Goal: Obtain resource: Obtain resource

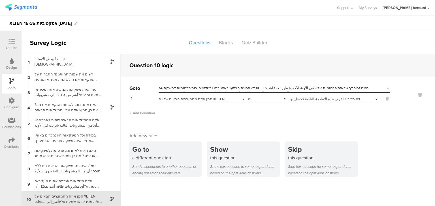
scroll to position [58, 0]
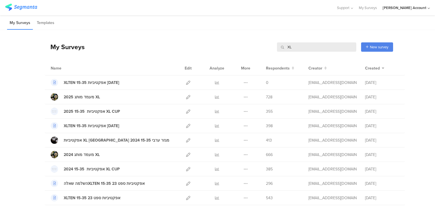
click at [291, 48] on input "XL" at bounding box center [316, 46] width 79 height 9
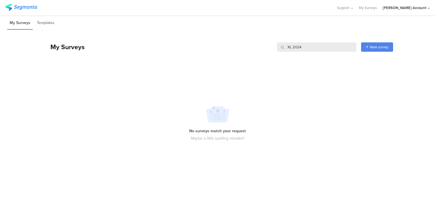
drag, startPoint x: 293, startPoint y: 45, endPoint x: 275, endPoint y: 45, distance: 17.6
click at [275, 45] on div "My Surveys XL 2024 XL 2024 New survey Start from scratch Choose from templates" at bounding box center [219, 47] width 348 height 23
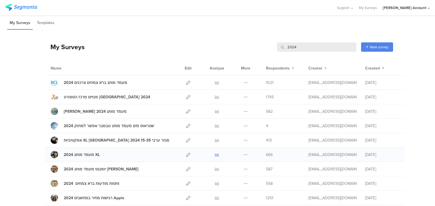
type input "2024"
click at [215, 155] on icon at bounding box center [217, 155] width 4 height 4
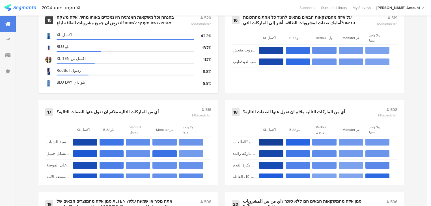
scroll to position [951, 0]
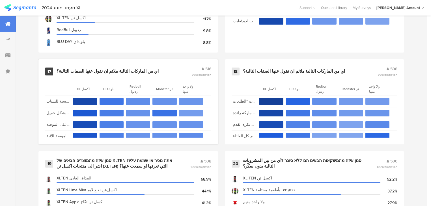
click at [110, 69] on div "أي من الماركات التالية ملائم ان نقول عنها الصفات التالية؟" at bounding box center [108, 72] width 102 height 6
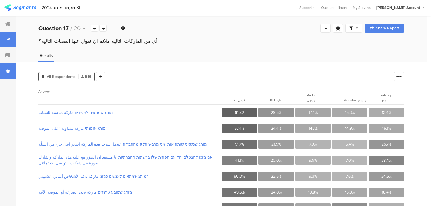
click at [11, 72] on div at bounding box center [8, 71] width 16 height 16
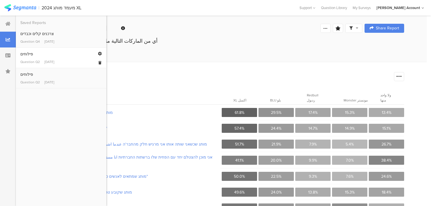
click at [40, 63] on div "Question Q2 [DATE]" at bounding box center [61, 61] width 82 height 5
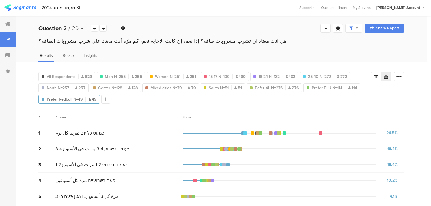
click at [65, 29] on b "Question 2" at bounding box center [53, 28] width 28 height 8
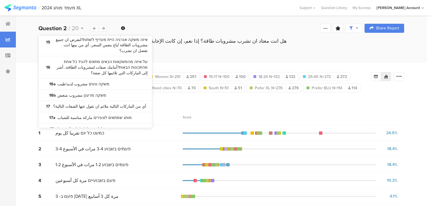
scroll to position [317, 0]
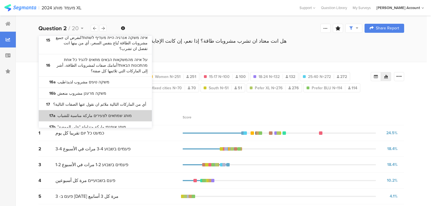
click at [102, 113] on bdi "מותג שמתאים לצעירים ماركة مناسبة للشباب" at bounding box center [94, 116] width 74 height 6
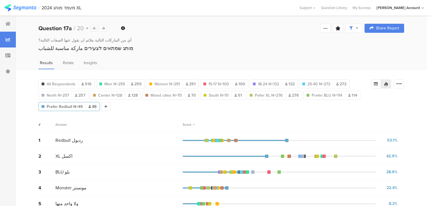
click at [93, 29] on icon at bounding box center [94, 29] width 3 height 4
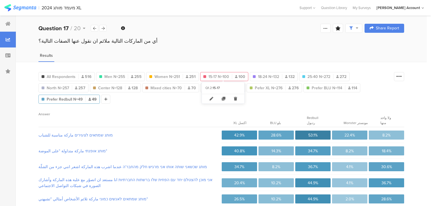
click at [219, 77] on span "15-17 N=100" at bounding box center [219, 77] width 21 height 6
type input "15-17 N=100"
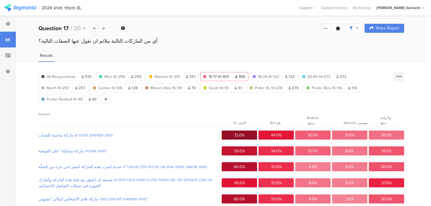
click at [401, 76] on icon at bounding box center [400, 77] width 6 height 6
click at [77, 77] on div "All Respondents 516" at bounding box center [67, 77] width 56 height 6
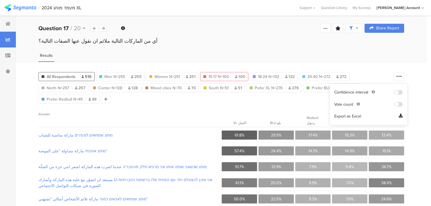
click at [213, 75] on span "15-17 N=100" at bounding box center [219, 77] width 21 height 6
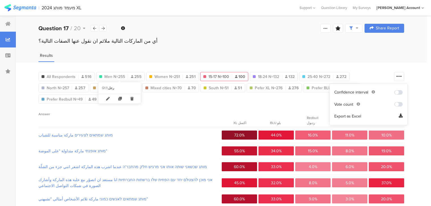
drag, startPoint x: 135, startPoint y: 101, endPoint x: 133, endPoint y: 98, distance: 3.6
click at [134, 101] on icon at bounding box center [132, 98] width 12 height 9
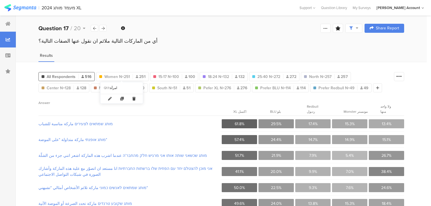
click at [134, 99] on icon at bounding box center [134, 98] width 12 height 9
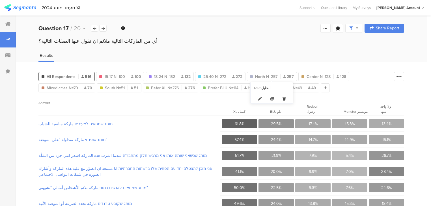
click at [284, 99] on icon at bounding box center [285, 98] width 12 height 9
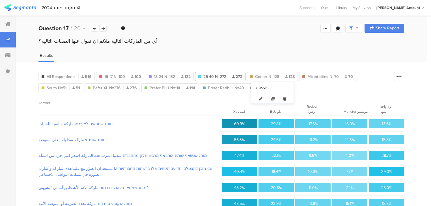
click at [285, 98] on icon at bounding box center [285, 98] width 12 height 9
drag, startPoint x: 287, startPoint y: 98, endPoint x: 286, endPoint y: 80, distance: 17.6
click at [287, 98] on icon at bounding box center [293, 98] width 12 height 9
drag, startPoint x: 282, startPoint y: 97, endPoint x: 287, endPoint y: 80, distance: 17.0
click at [282, 97] on icon at bounding box center [282, 98] width 12 height 9
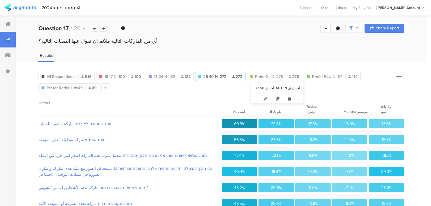
drag, startPoint x: 287, startPoint y: 97, endPoint x: 285, endPoint y: 84, distance: 13.7
click at [286, 98] on icon at bounding box center [290, 98] width 12 height 9
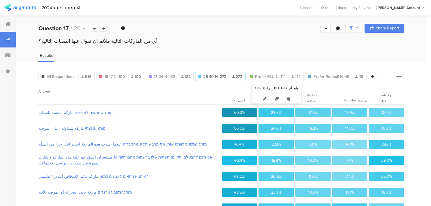
click at [288, 99] on icon at bounding box center [289, 98] width 12 height 9
click at [290, 99] on icon at bounding box center [290, 98] width 12 height 9
drag, startPoint x: 47, startPoint y: 76, endPoint x: 67, endPoint y: 77, distance: 19.6
click at [47, 76] on span "All Respondents" at bounding box center [61, 77] width 29 height 6
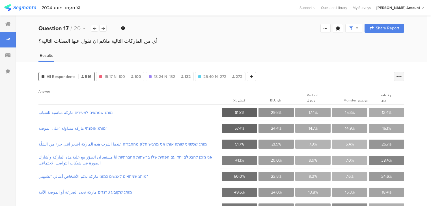
click at [402, 77] on icon at bounding box center [400, 77] width 6 height 6
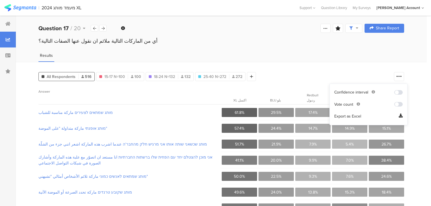
click at [345, 117] on span "Export as Excel" at bounding box center [348, 117] width 27 height 6
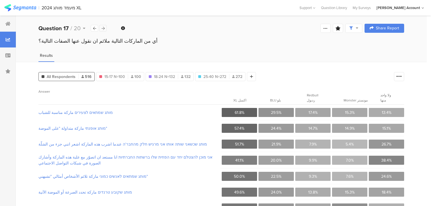
click at [103, 28] on icon at bounding box center [103, 29] width 3 height 4
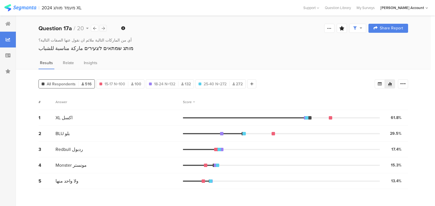
click at [103, 28] on icon at bounding box center [103, 29] width 3 height 4
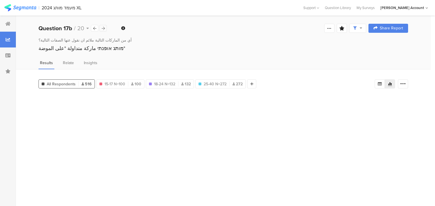
click at [103, 28] on icon at bounding box center [103, 29] width 3 height 4
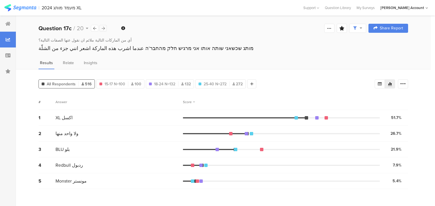
click at [103, 28] on icon at bounding box center [103, 29] width 3 height 4
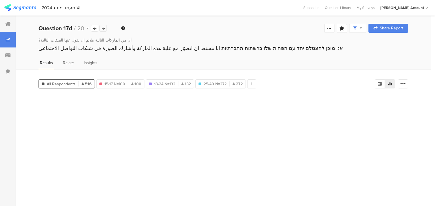
click at [102, 28] on icon at bounding box center [103, 29] width 3 height 4
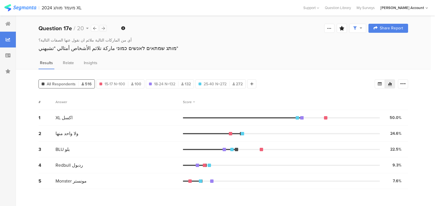
click at [102, 28] on icon at bounding box center [103, 29] width 3 height 4
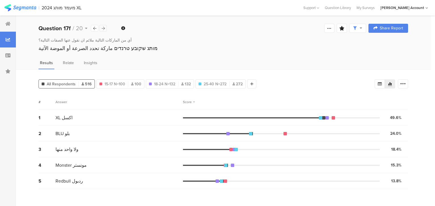
click at [102, 28] on icon at bounding box center [103, 29] width 3 height 4
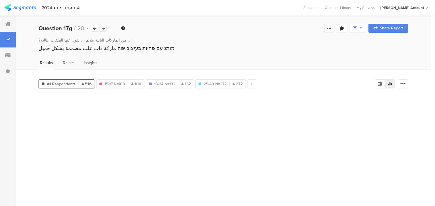
click at [102, 28] on icon at bounding box center [103, 29] width 3 height 4
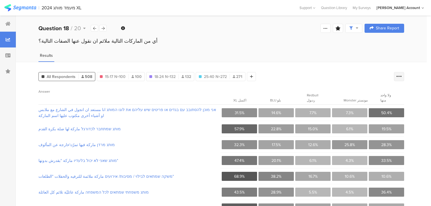
click at [405, 79] on div at bounding box center [399, 76] width 10 height 9
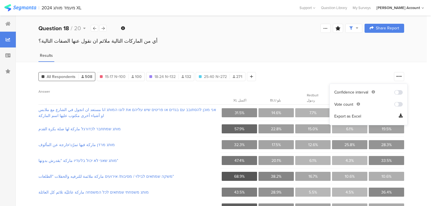
click at [350, 115] on span "Export as Excel" at bounding box center [348, 117] width 27 height 6
